Goal: Check status: Check status

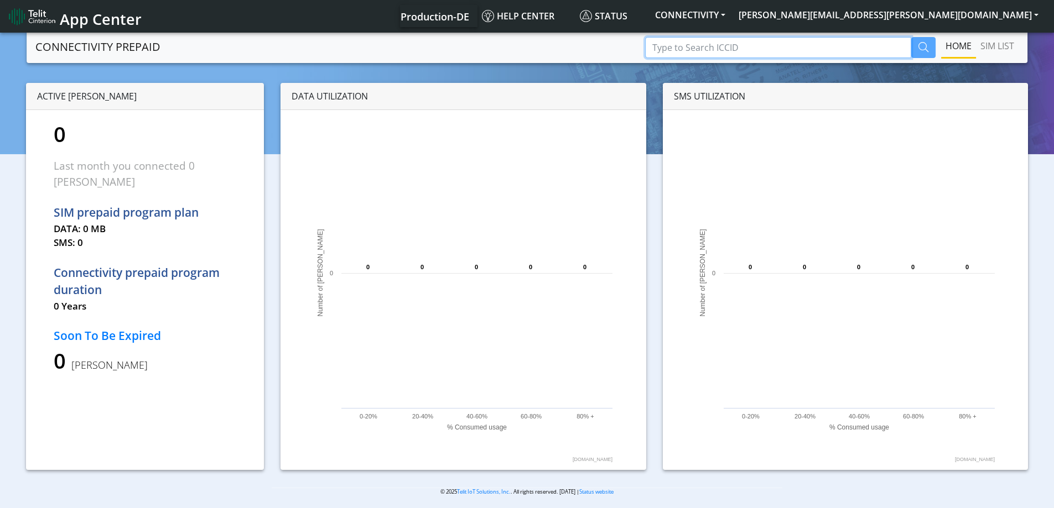
click at [824, 48] on input "Type to Search ICCID" at bounding box center [778, 47] width 266 height 21
paste input "89358151000022511342"
type input "89358151000022511342"
click at [918, 49] on icon "button" at bounding box center [923, 47] width 10 height 10
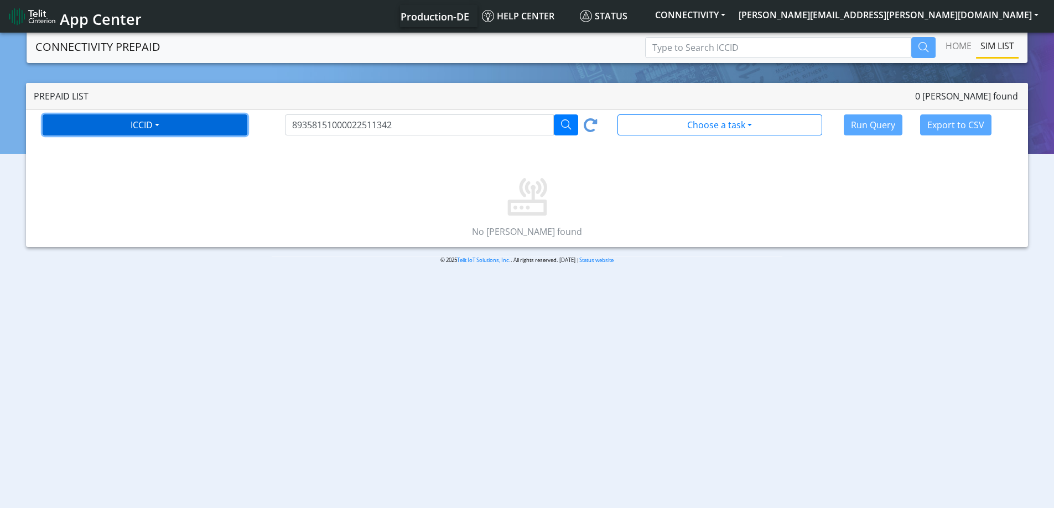
click at [152, 124] on button "ICCID" at bounding box center [145, 125] width 205 height 21
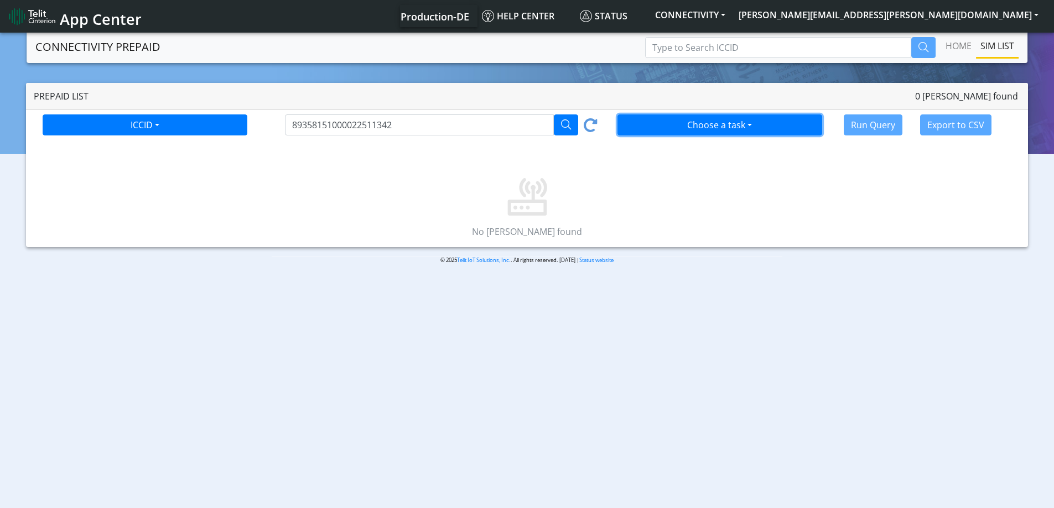
click at [739, 129] on button "Choose a task" at bounding box center [719, 125] width 205 height 21
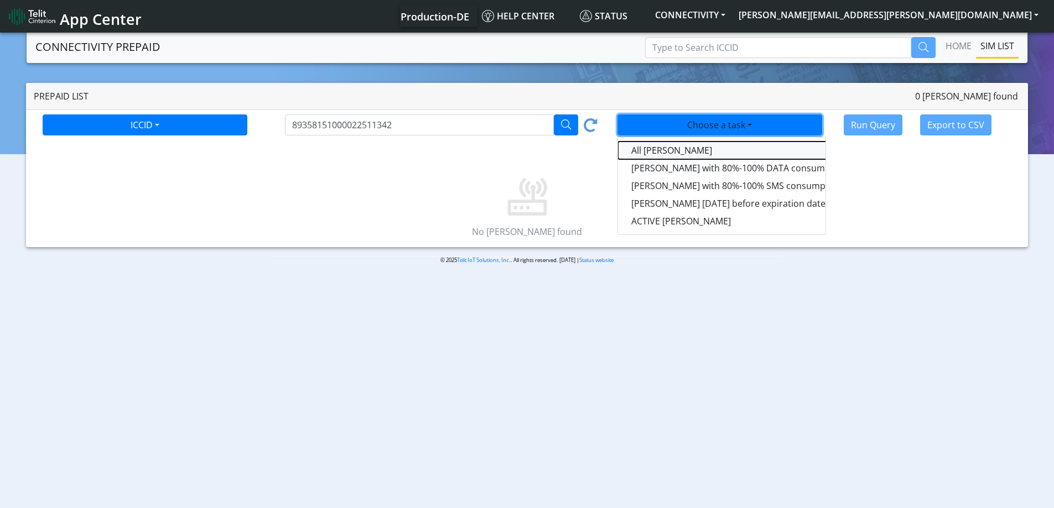
click at [661, 153] on taskall-dropdown "All [PERSON_NAME]" at bounding box center [756, 151] width 277 height 18
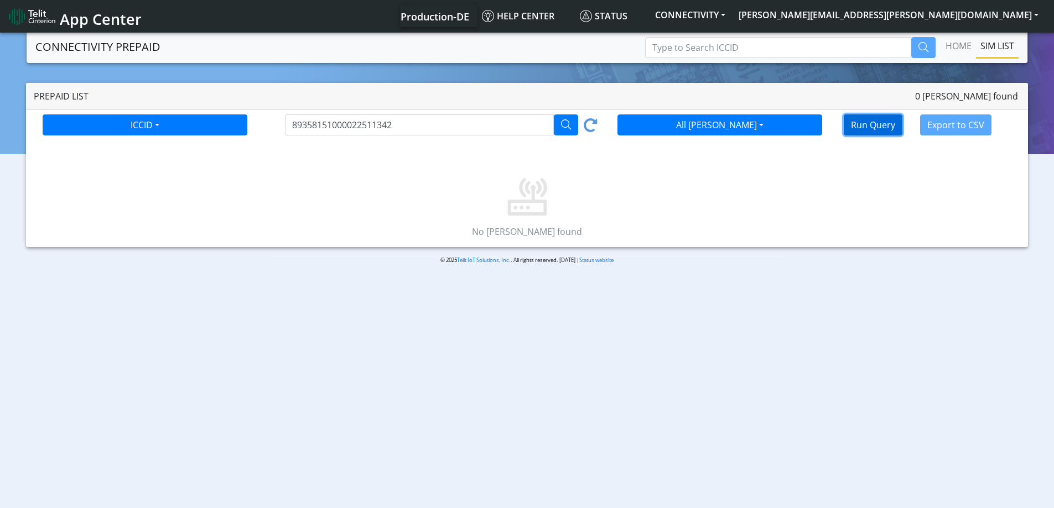
click at [873, 129] on button "Run Query" at bounding box center [873, 125] width 59 height 21
